Goal: Task Accomplishment & Management: Complete application form

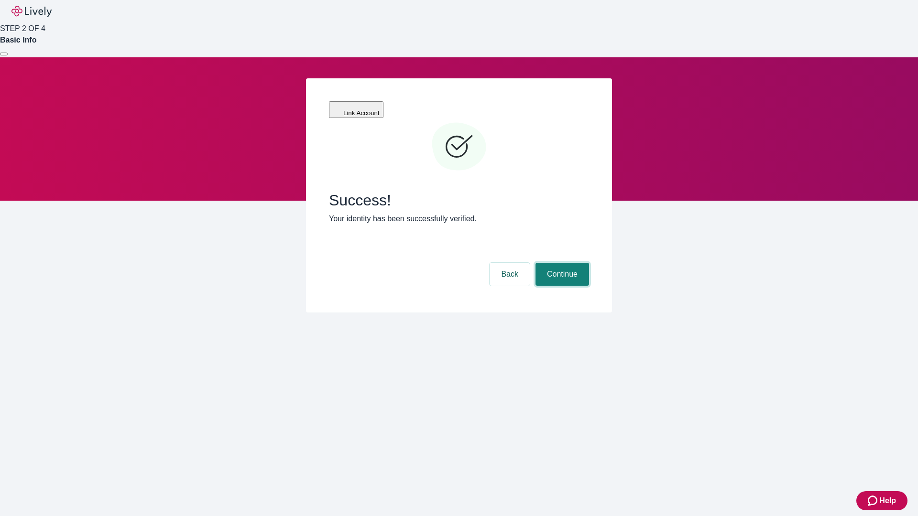
click at [561, 263] on button "Continue" at bounding box center [563, 274] width 54 height 23
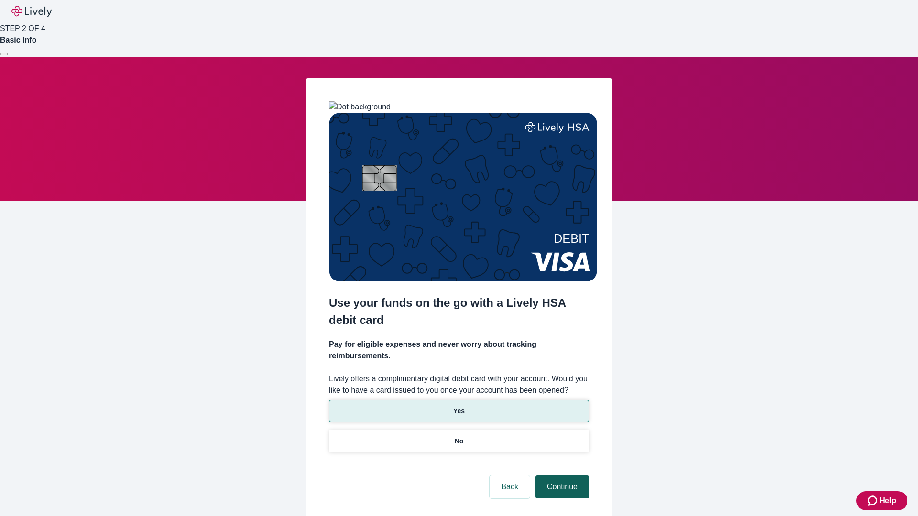
click at [459, 437] on p "No" at bounding box center [459, 442] width 9 height 10
click at [561, 476] on button "Continue" at bounding box center [563, 487] width 54 height 23
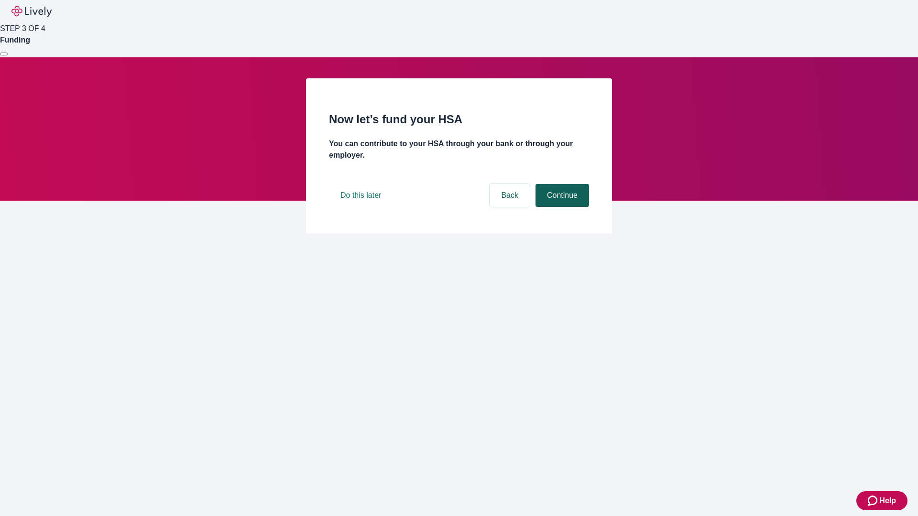
click at [561, 207] on button "Continue" at bounding box center [563, 195] width 54 height 23
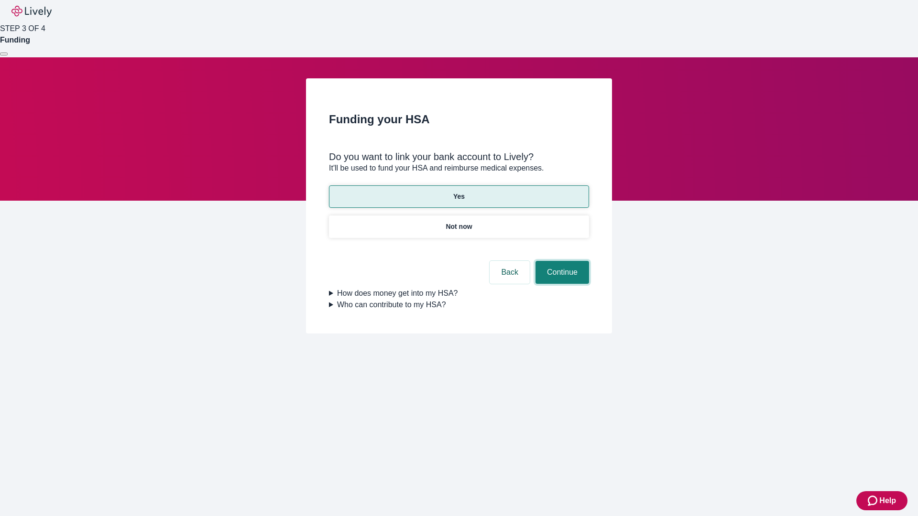
click at [561, 261] on button "Continue" at bounding box center [563, 272] width 54 height 23
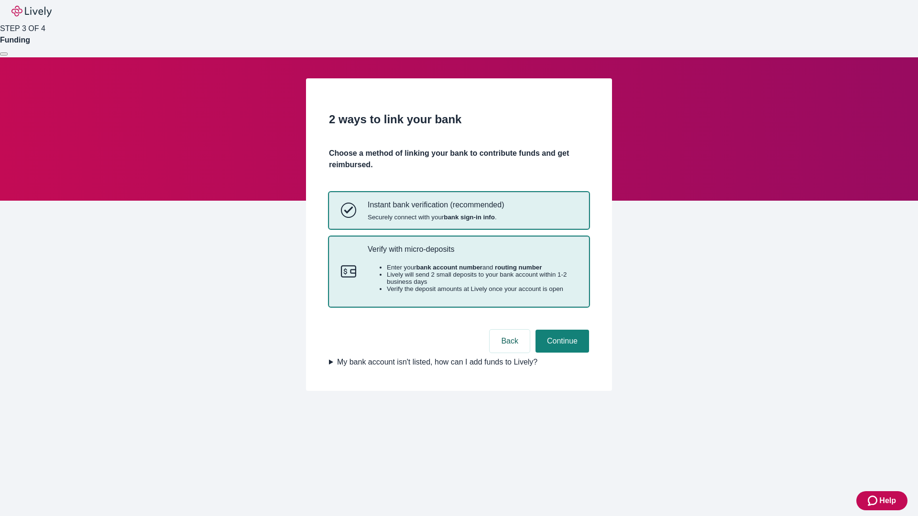
click at [472, 254] on p "Verify with micro-deposits" at bounding box center [472, 249] width 209 height 9
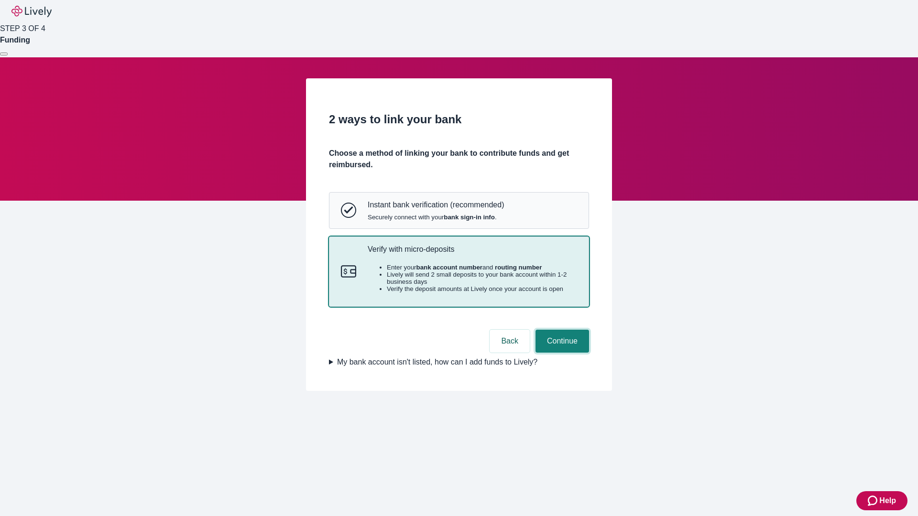
click at [561, 353] on button "Continue" at bounding box center [563, 341] width 54 height 23
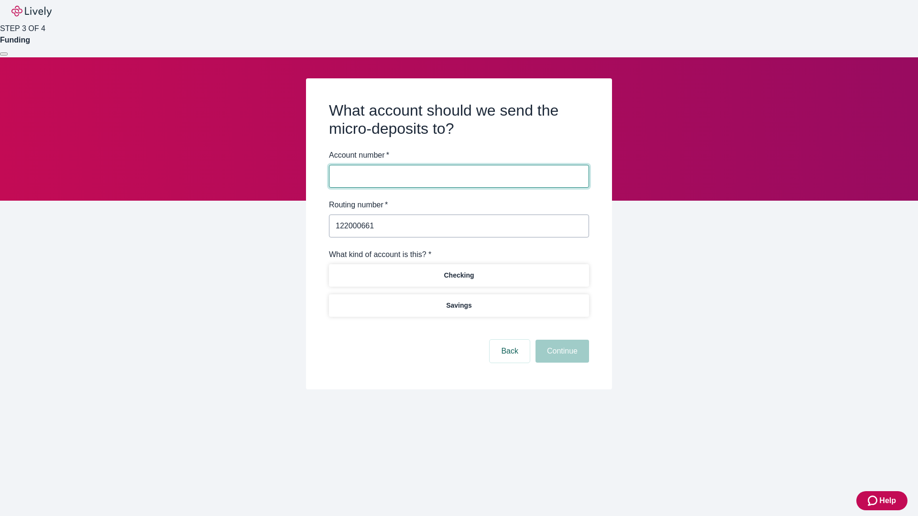
type input "122000661"
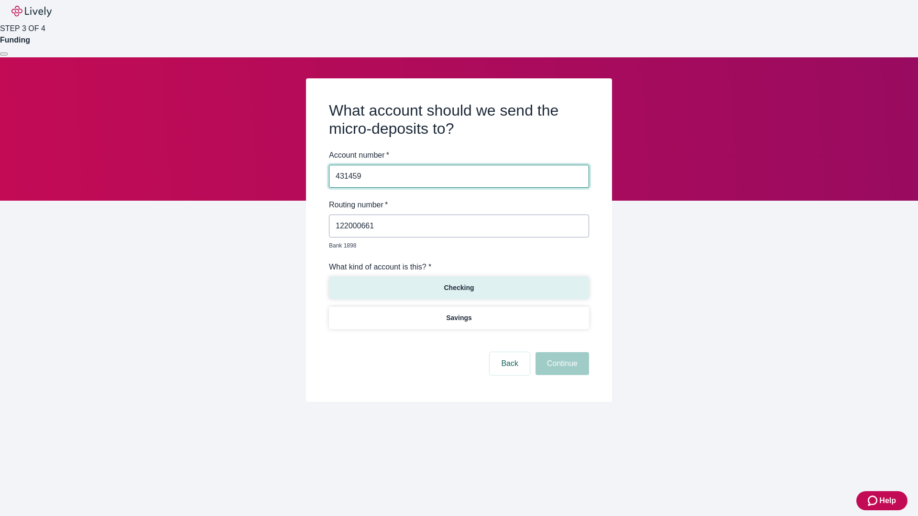
type input "431459"
click at [459, 283] on p "Checking" at bounding box center [459, 288] width 30 height 10
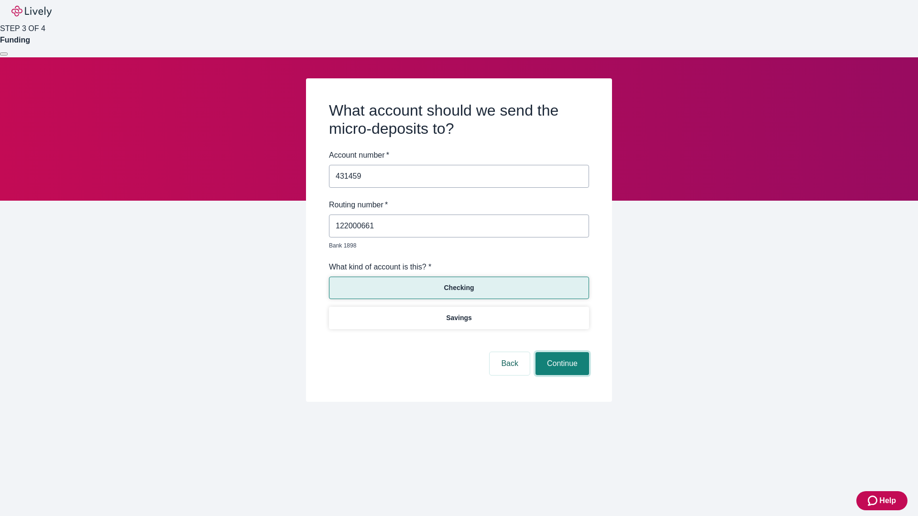
click at [561, 353] on button "Continue" at bounding box center [563, 363] width 54 height 23
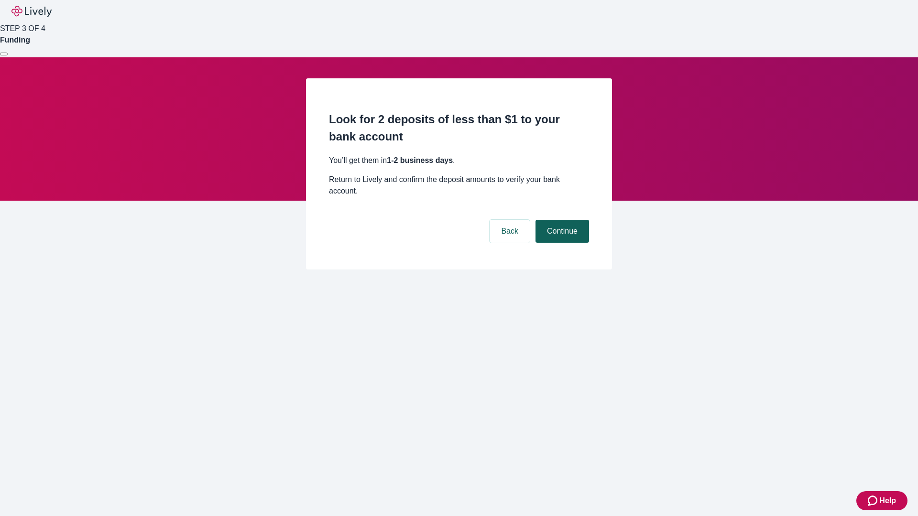
click at [561, 220] on button "Continue" at bounding box center [563, 231] width 54 height 23
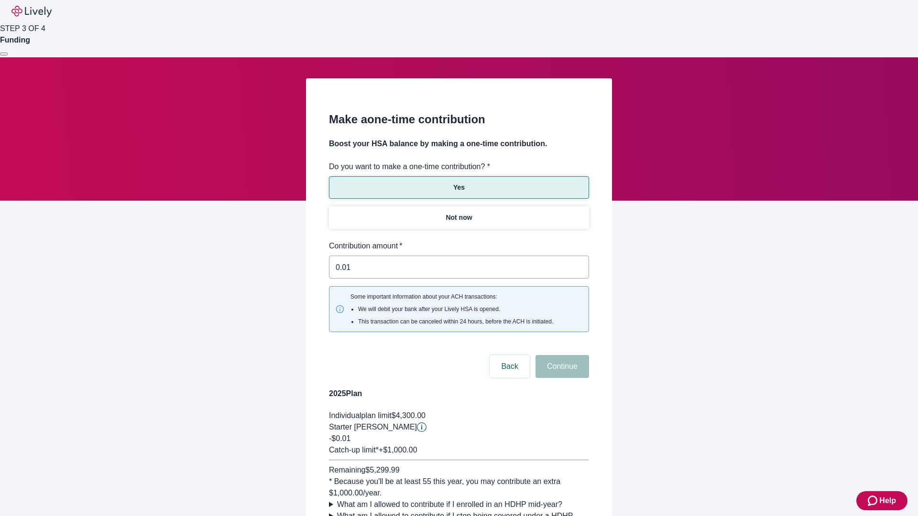
type input "0.01"
click at [561, 355] on button "Continue" at bounding box center [563, 366] width 54 height 23
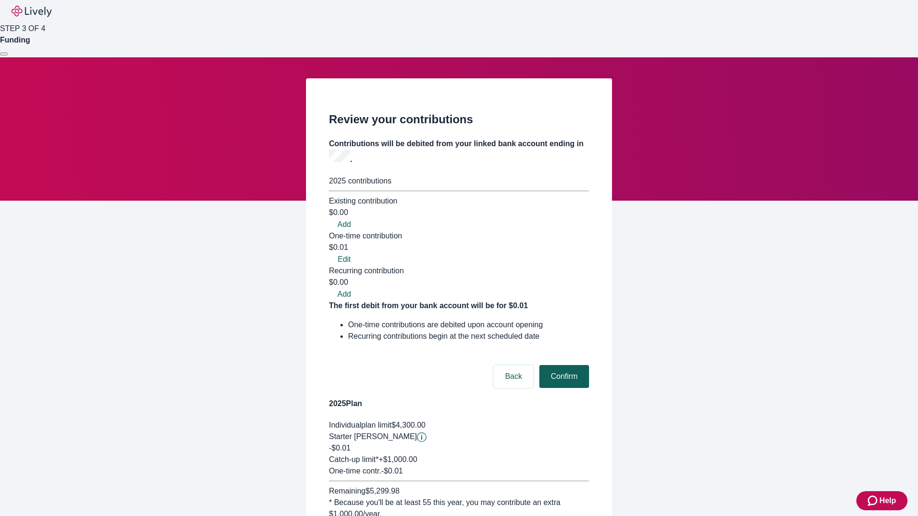
click at [563, 365] on button "Confirm" at bounding box center [564, 376] width 50 height 23
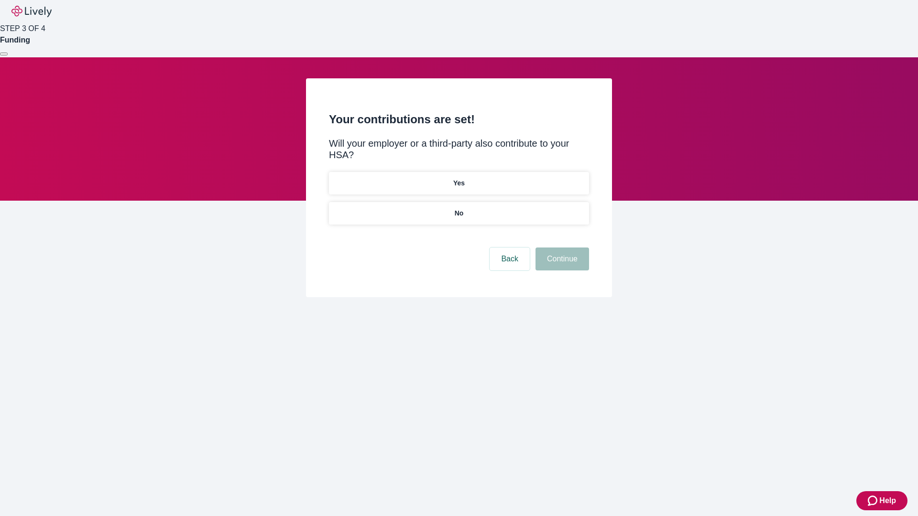
click at [459, 209] on p "No" at bounding box center [459, 214] width 9 height 10
click at [561, 248] on button "Continue" at bounding box center [563, 259] width 54 height 23
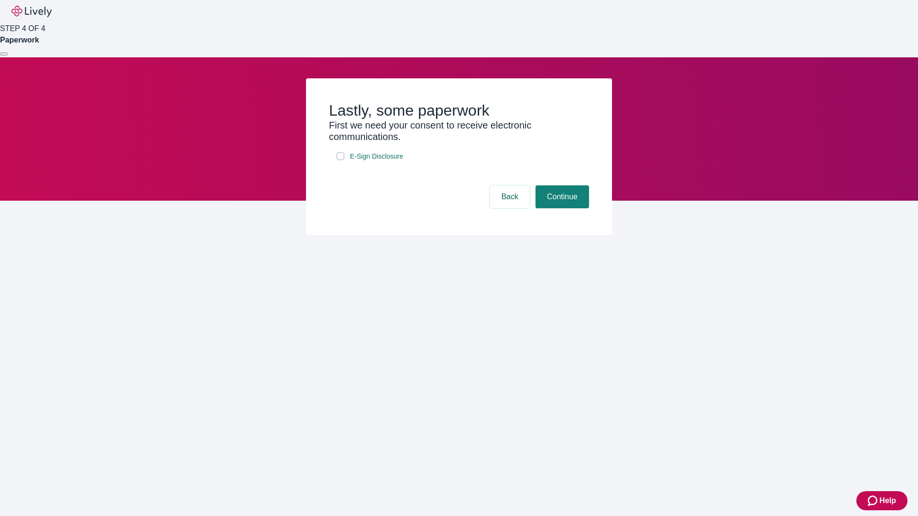
click at [341, 160] on input "E-Sign Disclosure" at bounding box center [341, 157] width 8 height 8
checkbox input "true"
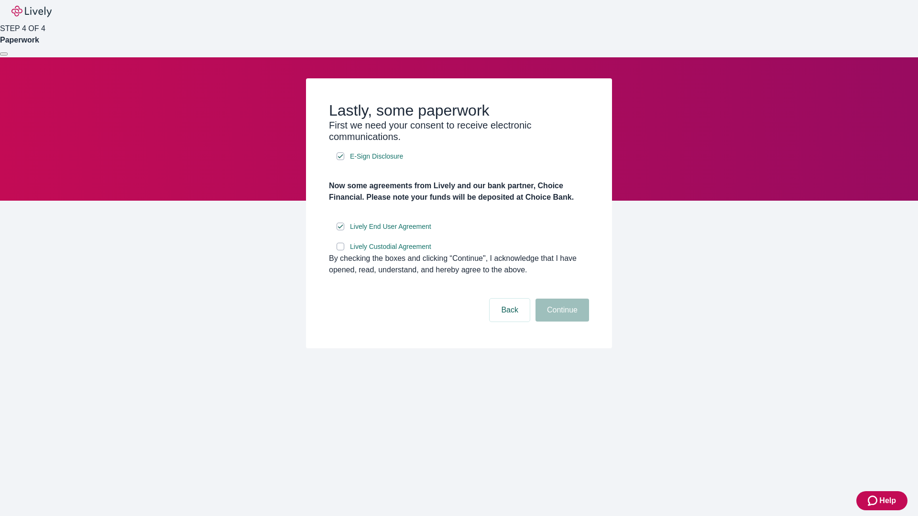
click at [341, 251] on input "Lively Custodial Agreement" at bounding box center [341, 247] width 8 height 8
checkbox input "true"
click at [561, 322] on button "Continue" at bounding box center [563, 310] width 54 height 23
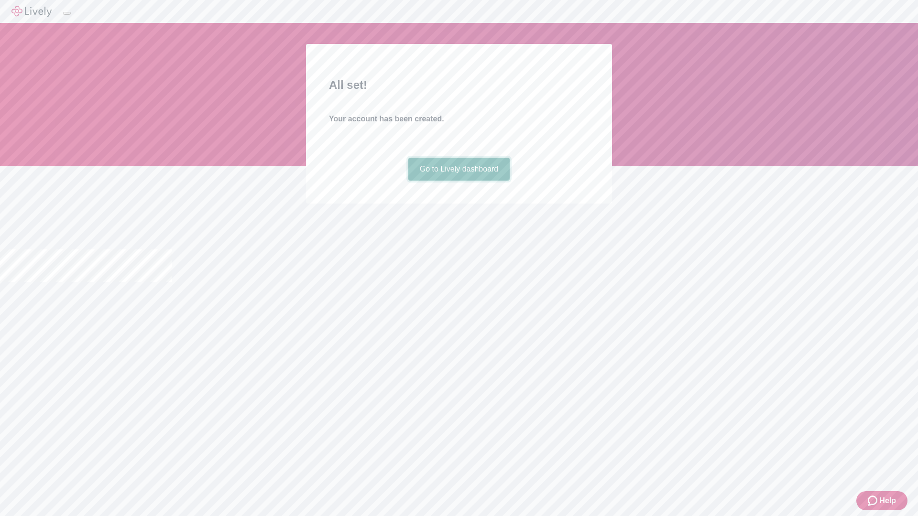
click at [459, 181] on link "Go to Lively dashboard" at bounding box center [459, 169] width 102 height 23
